Goal: Use online tool/utility

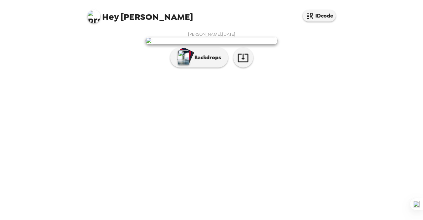
scroll to position [16, 0]
click at [245, 62] on icon "button" at bounding box center [243, 58] width 11 height 9
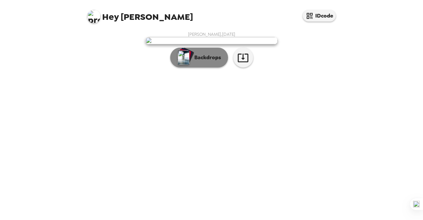
click at [212, 62] on p "Backdrops" at bounding box center [206, 58] width 30 height 8
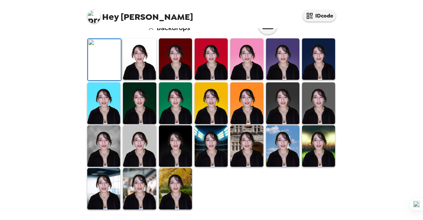
click at [137, 80] on img at bounding box center [139, 58] width 33 height 41
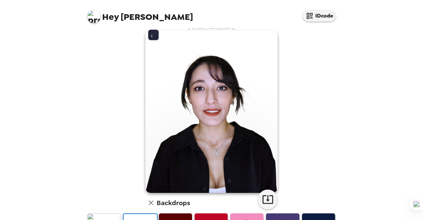
scroll to position [73, 0]
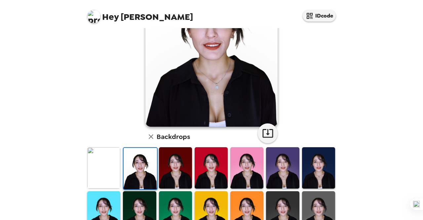
click at [106, 157] on img at bounding box center [103, 167] width 33 height 41
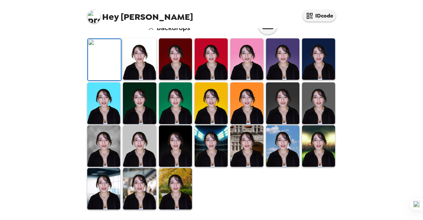
click at [175, 80] on img at bounding box center [175, 58] width 33 height 41
